Goal: Transaction & Acquisition: Obtain resource

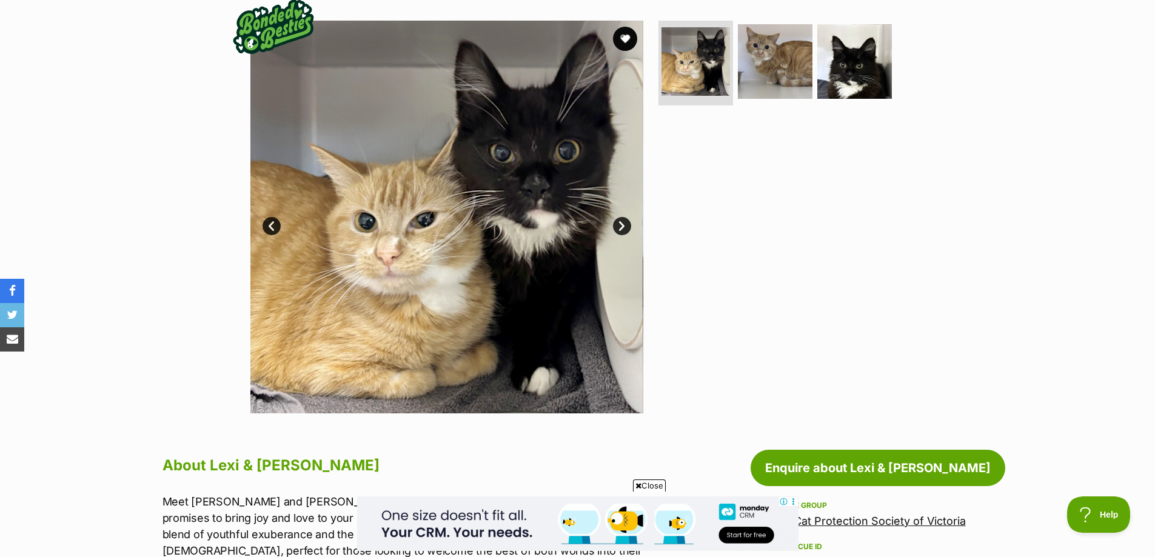
scroll to position [128, 0]
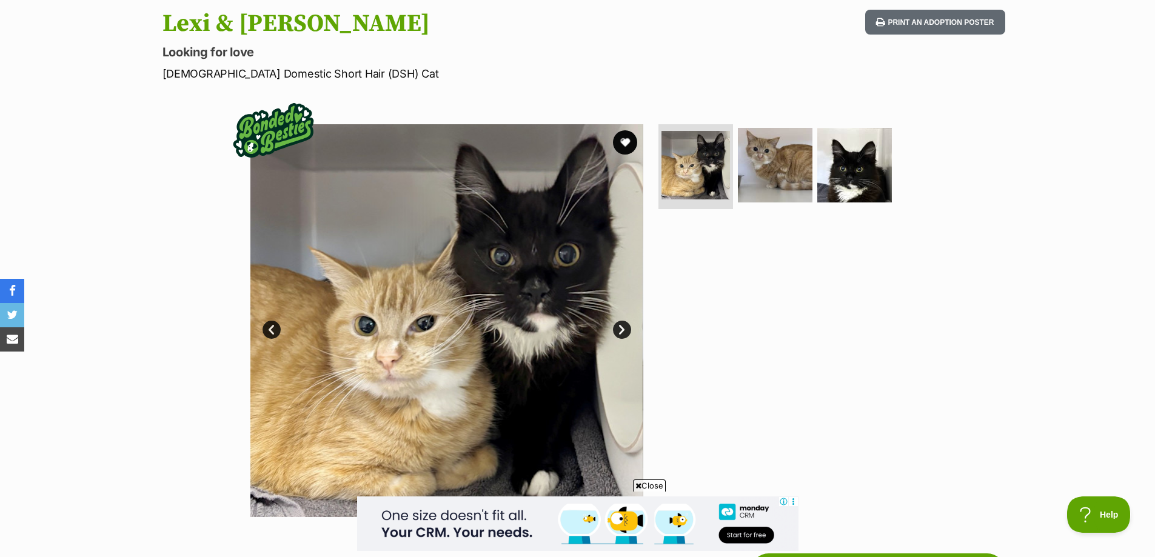
drag, startPoint x: 623, startPoint y: 324, endPoint x: 633, endPoint y: 315, distance: 13.4
click at [623, 324] on link "Next" at bounding box center [622, 330] width 18 height 18
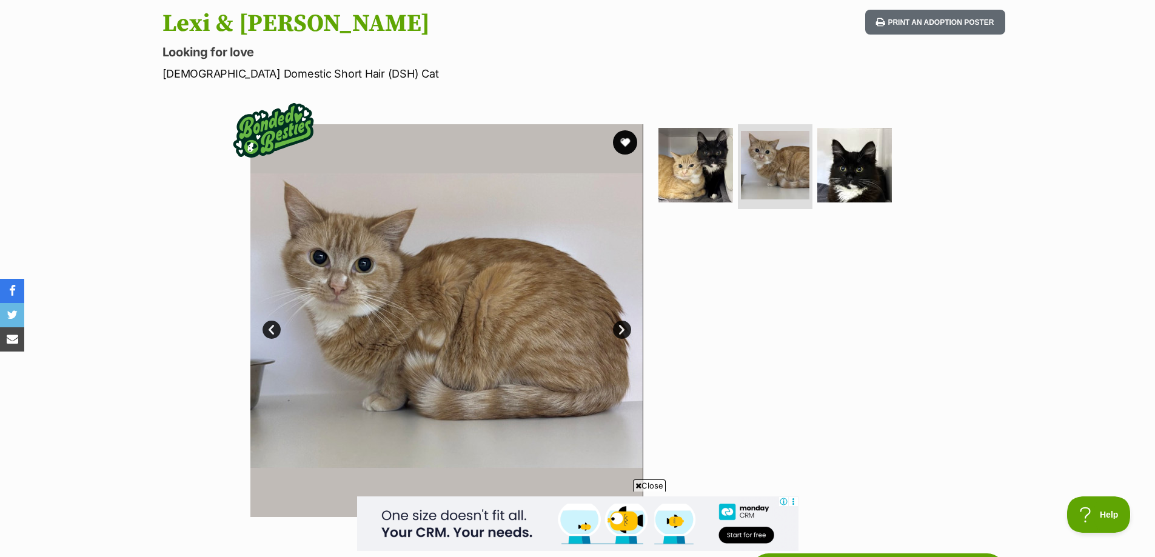
click at [633, 314] on img at bounding box center [446, 320] width 393 height 393
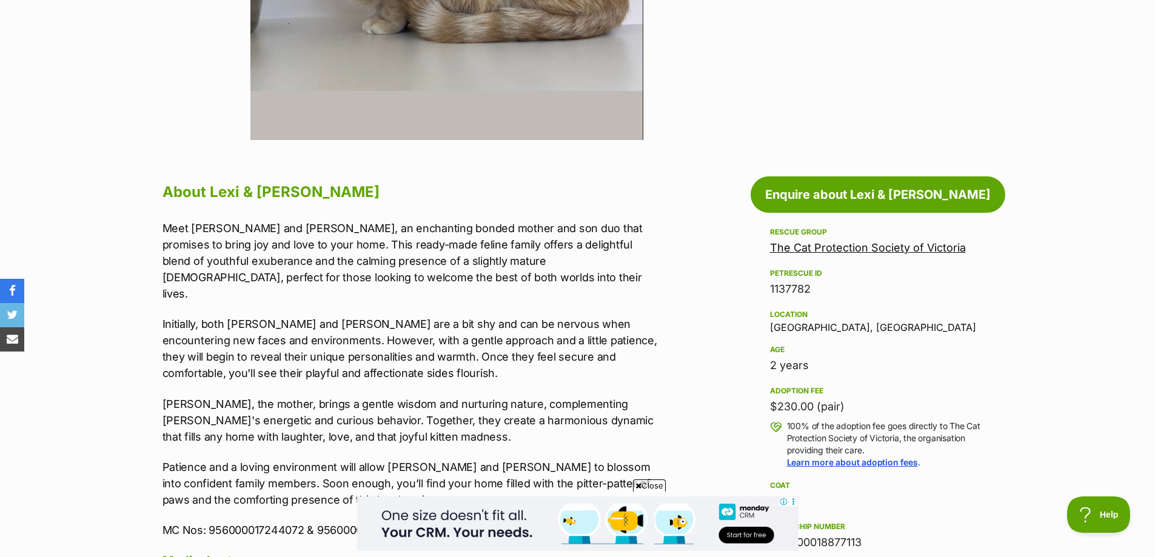
scroll to position [552, 0]
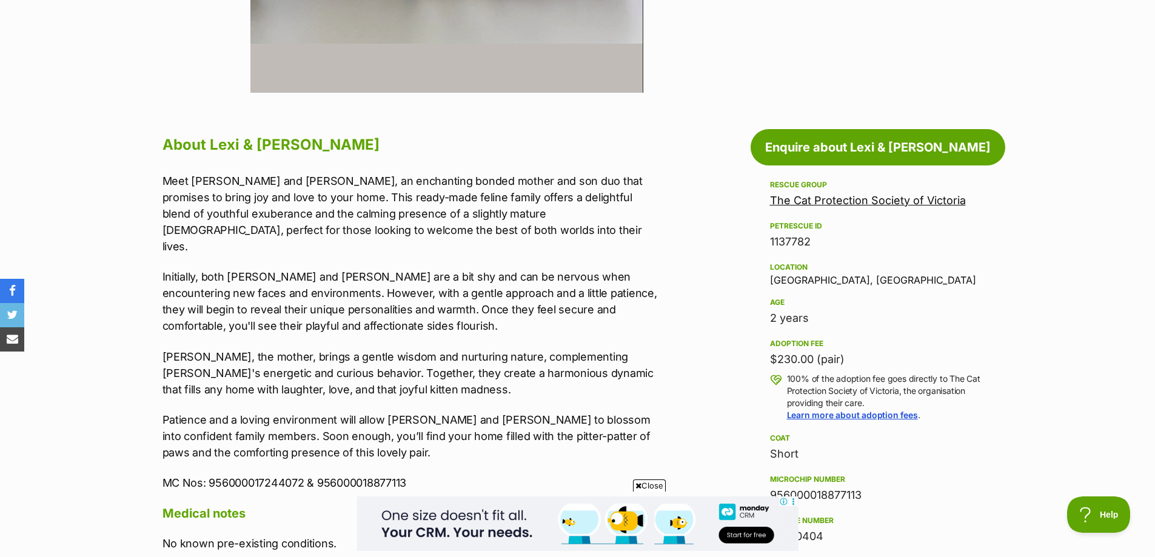
click at [810, 203] on link "The Cat Protection Society of Victoria" at bounding box center [868, 200] width 196 height 13
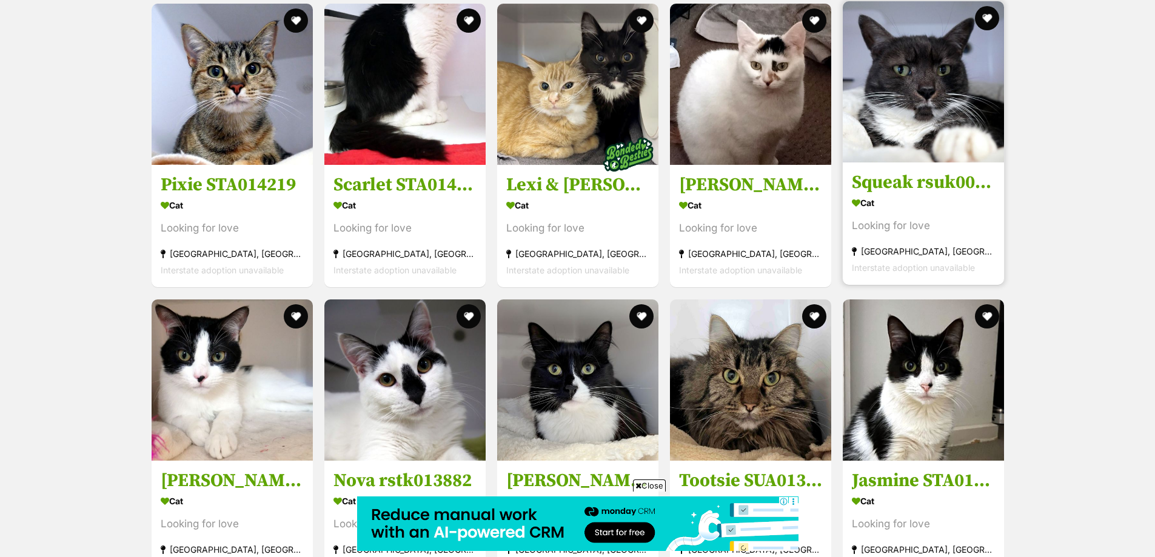
click at [907, 81] on img at bounding box center [923, 81] width 161 height 161
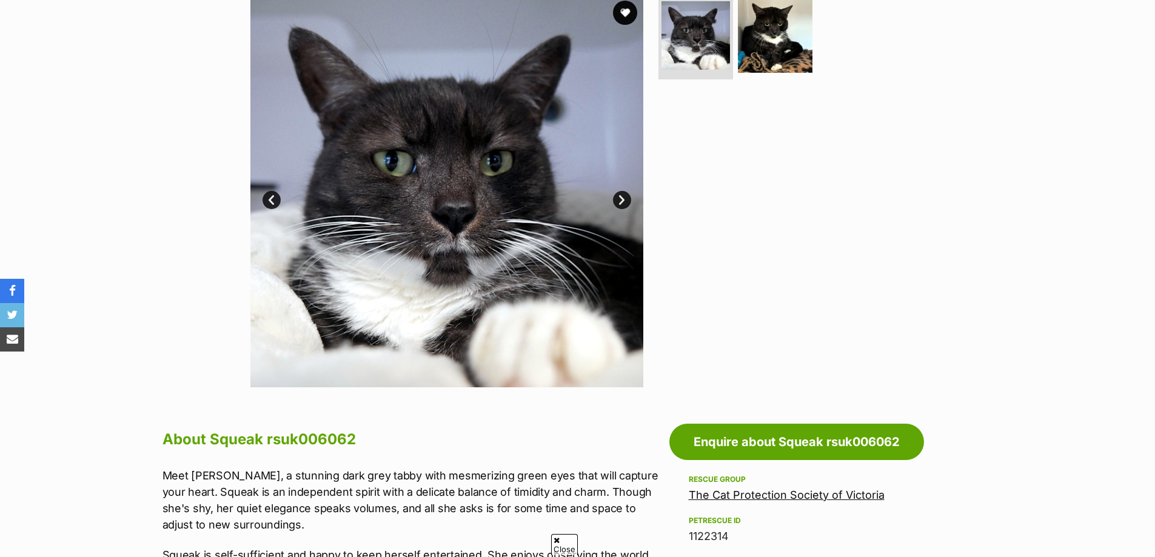
scroll to position [283, 0]
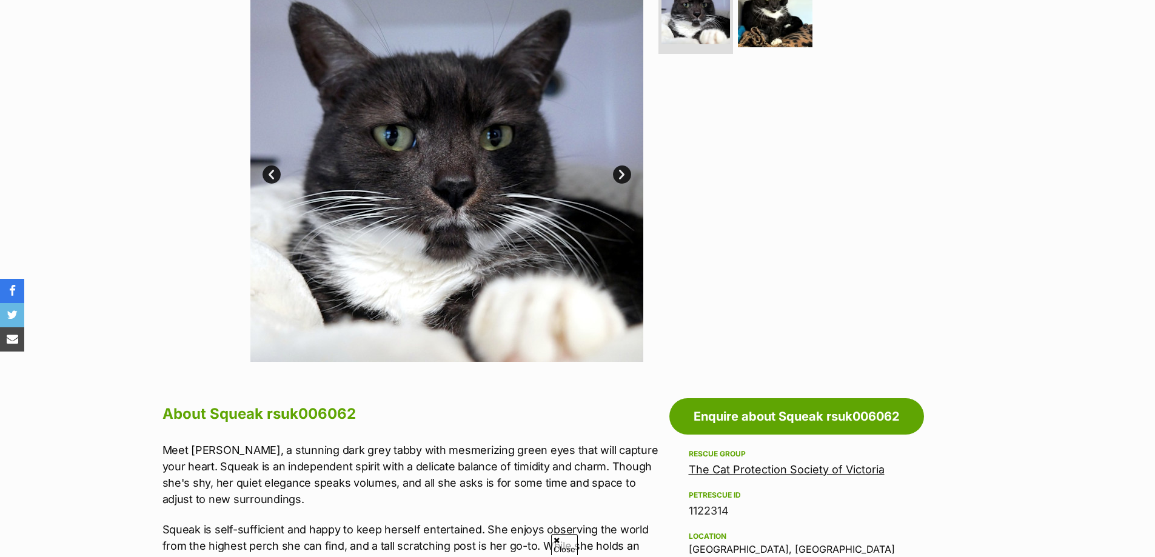
click at [624, 173] on link "Next" at bounding box center [622, 175] width 18 height 18
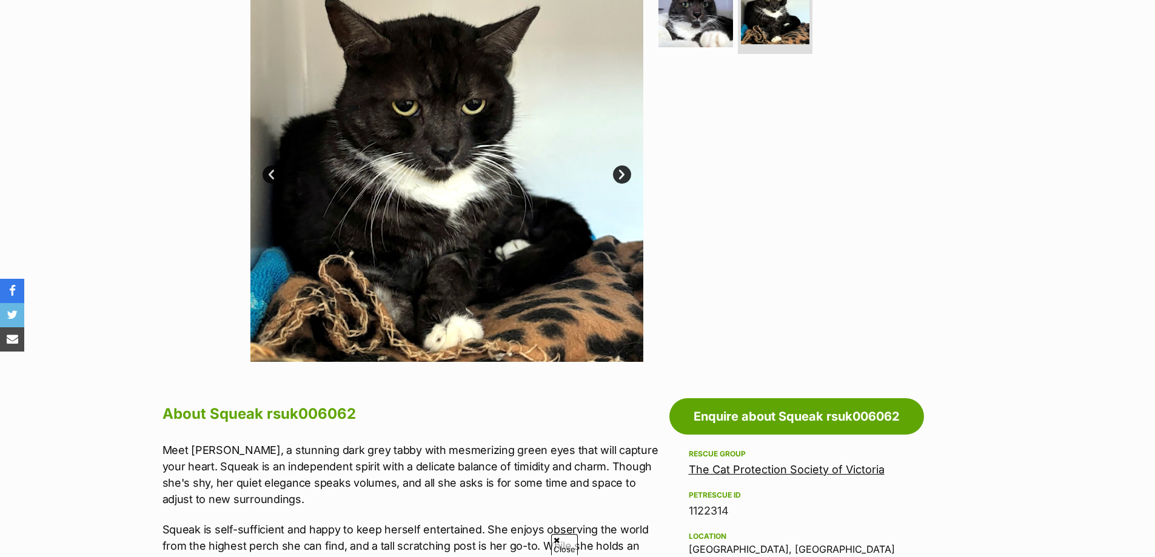
scroll to position [0, 0]
click at [295, 182] on img at bounding box center [446, 165] width 393 height 393
click at [292, 182] on img at bounding box center [446, 165] width 393 height 393
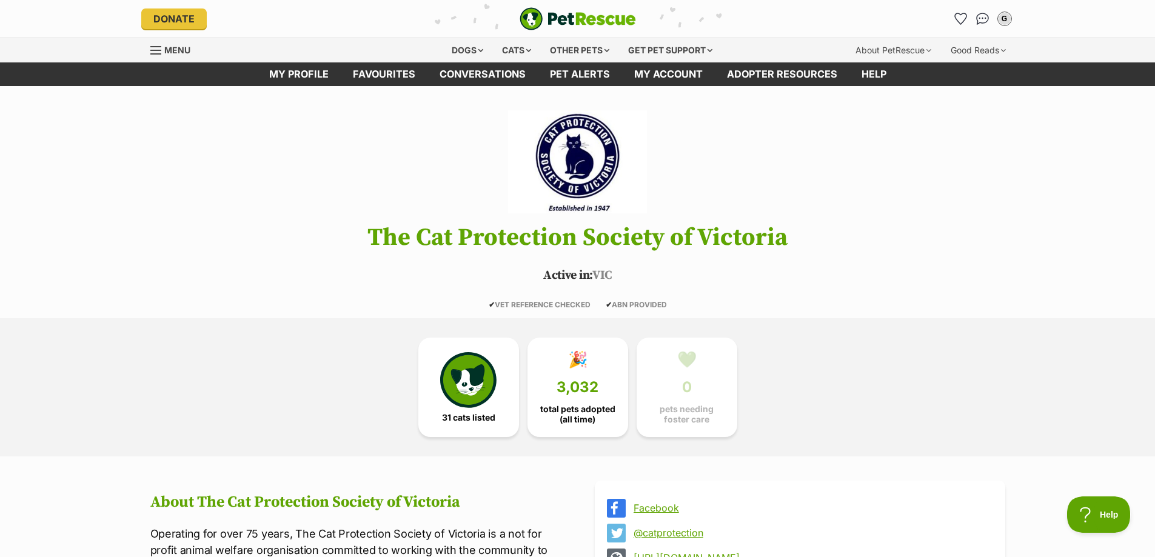
drag, startPoint x: 961, startPoint y: 13, endPoint x: 952, endPoint y: 13, distance: 9.7
click at [959, 13] on icon "Favourites" at bounding box center [961, 18] width 12 height 11
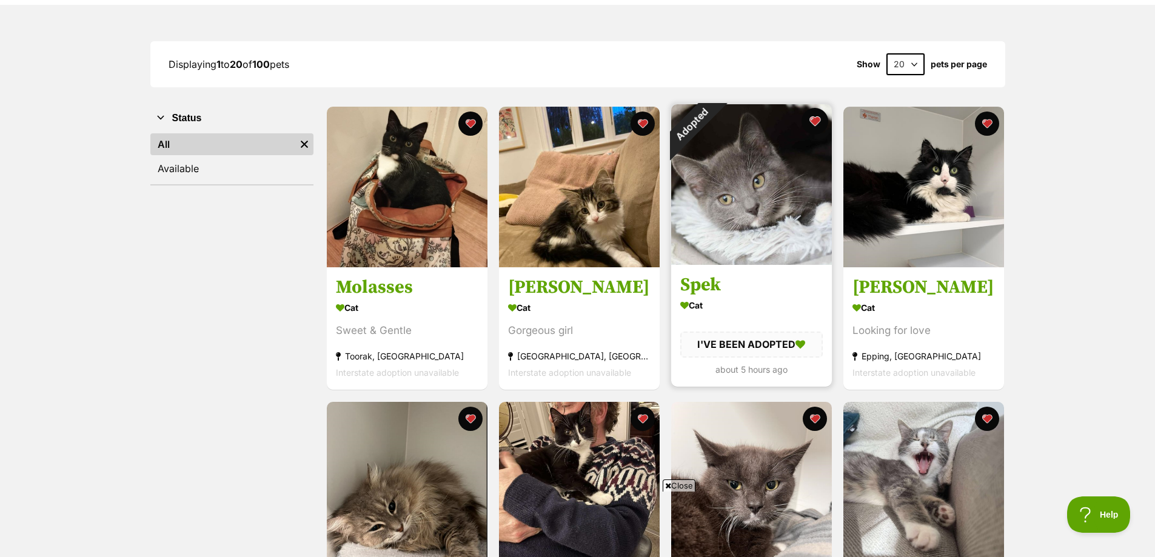
click at [818, 119] on button "favourite" at bounding box center [815, 121] width 27 height 27
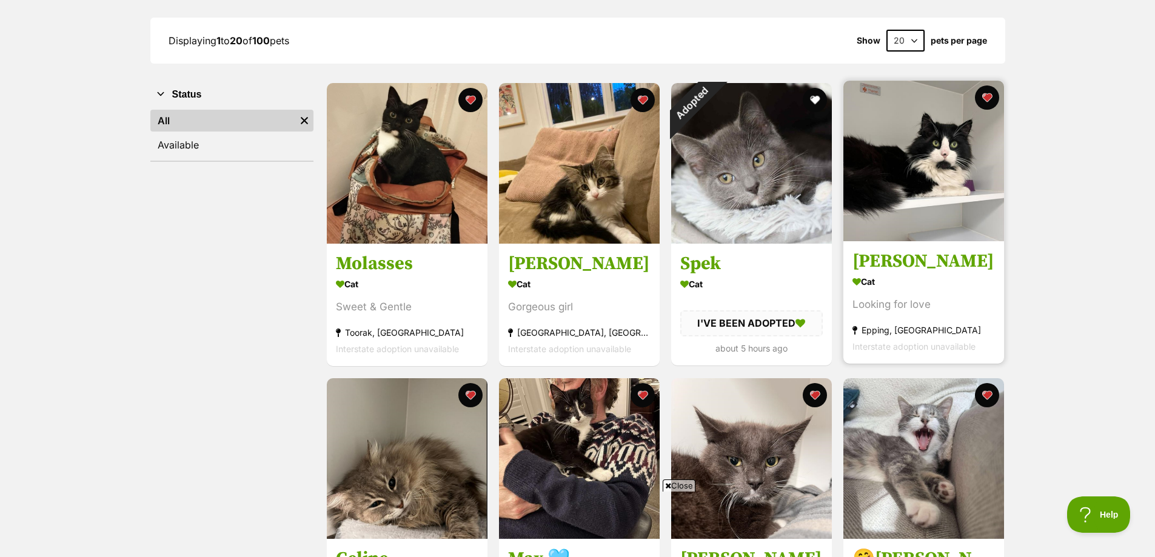
scroll to position [141, 0]
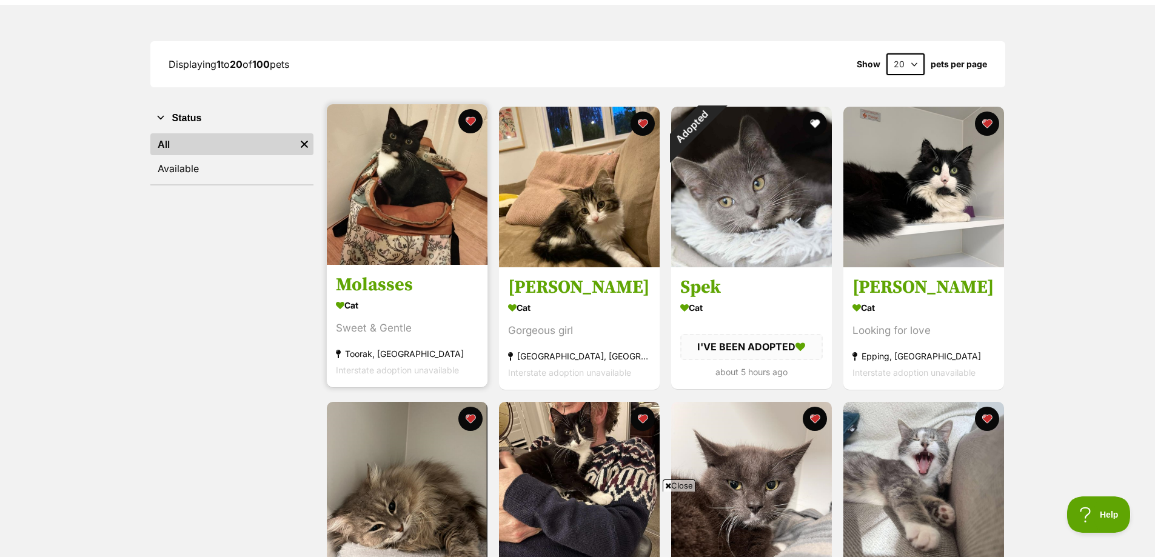
click at [404, 183] on img at bounding box center [407, 184] width 161 height 161
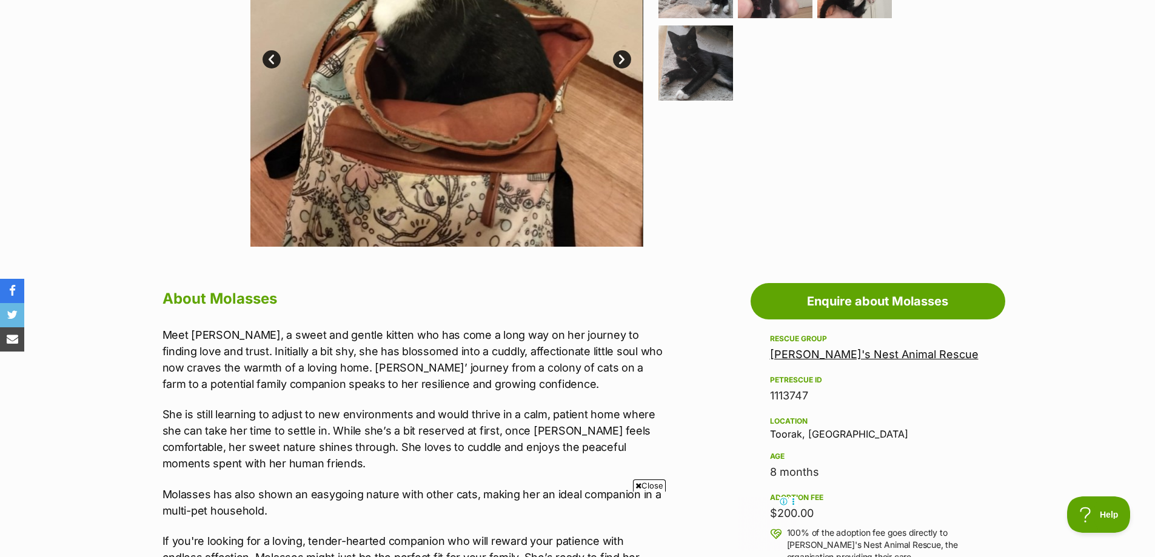
scroll to position [283, 0]
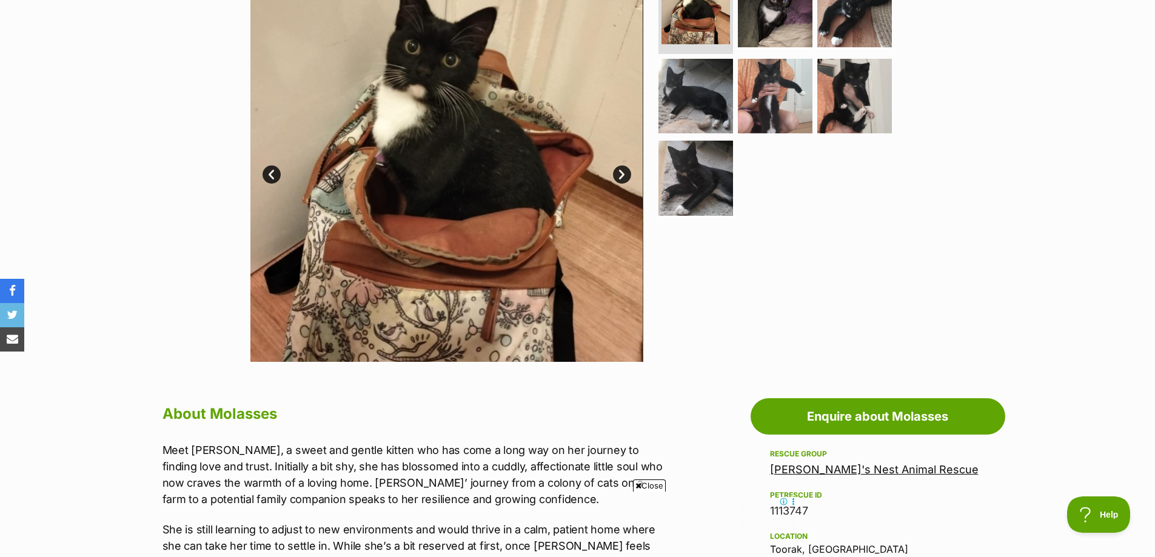
click at [612, 176] on img at bounding box center [446, 165] width 393 height 393
click at [617, 173] on link "Next" at bounding box center [622, 175] width 18 height 18
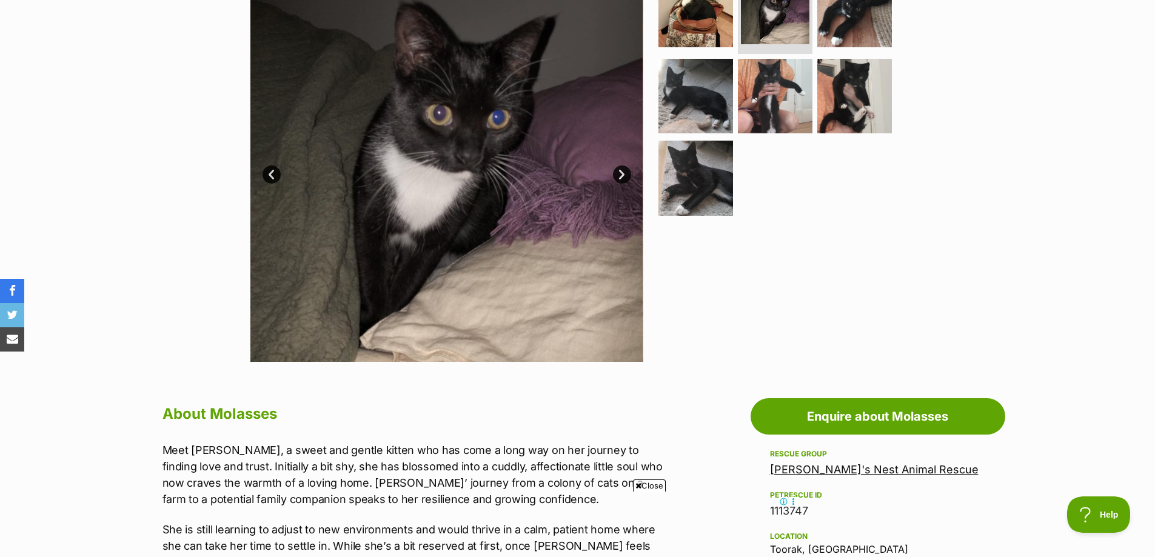
click at [617, 173] on link "Next" at bounding box center [622, 175] width 18 height 18
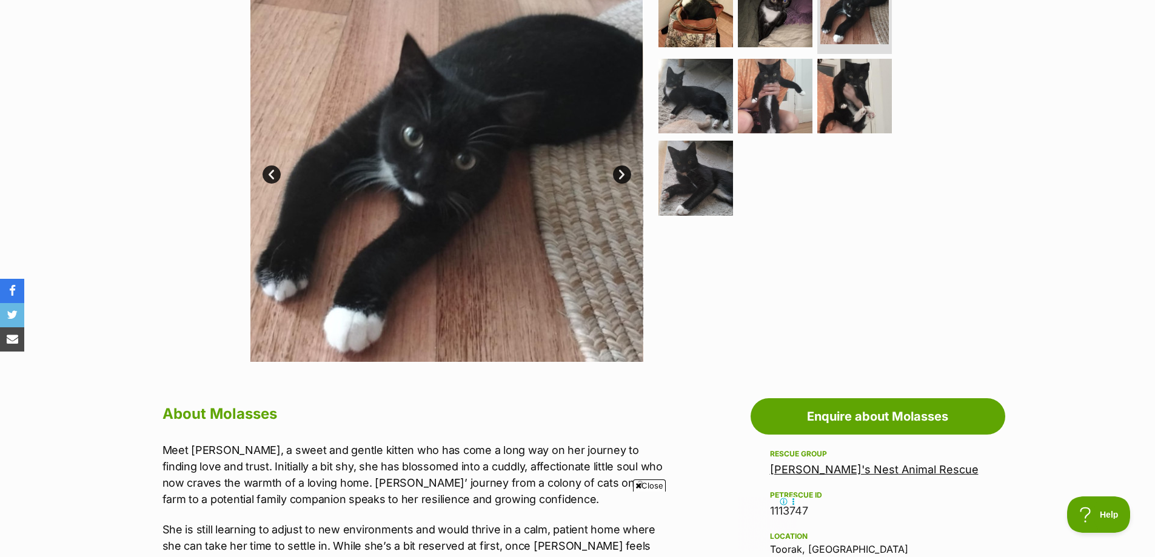
click at [617, 173] on link "Next" at bounding box center [622, 175] width 18 height 18
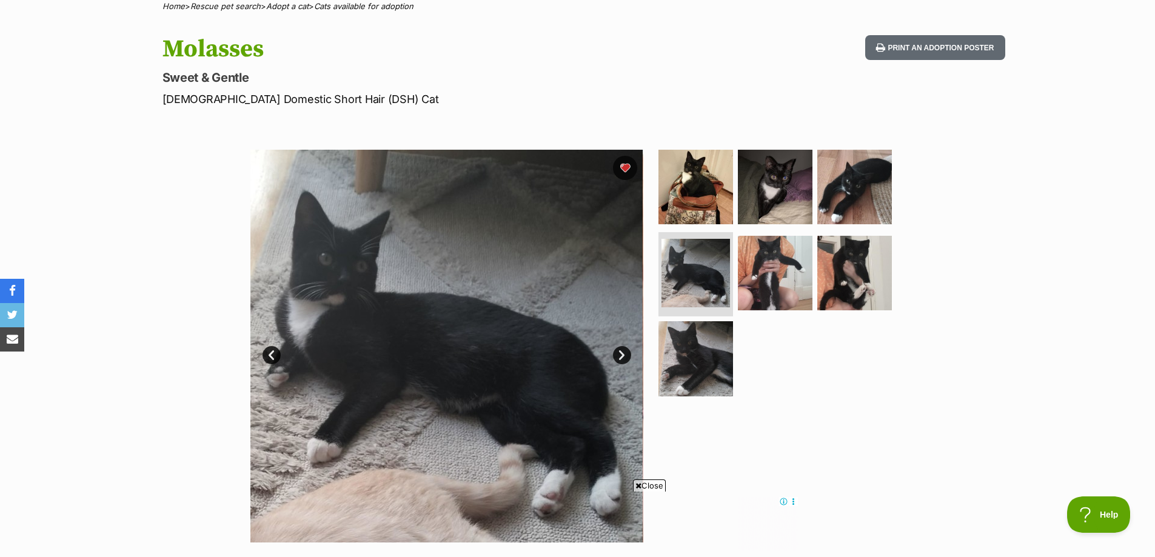
scroll to position [141, 0]
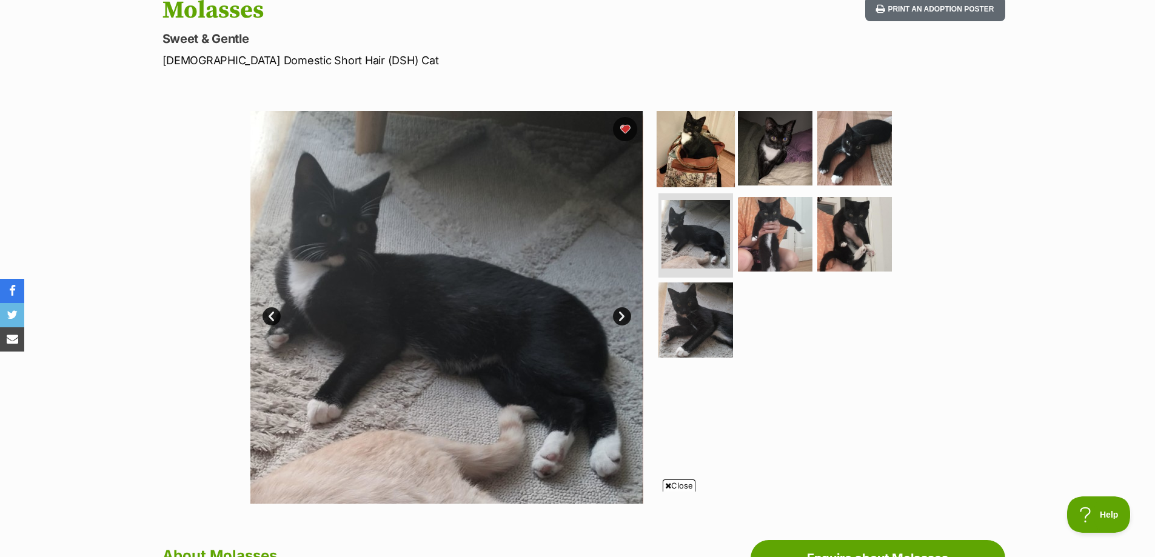
click at [722, 155] on img at bounding box center [696, 148] width 78 height 78
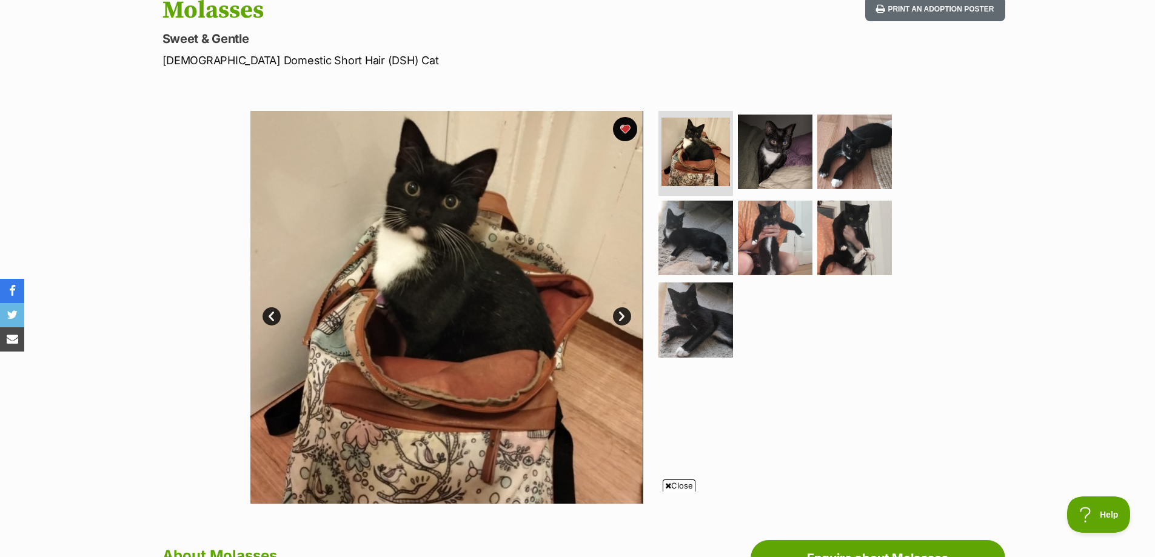
scroll to position [0, 0]
